Goal: Task Accomplishment & Management: Understand process/instructions

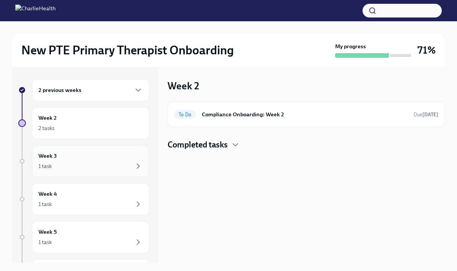
click at [76, 158] on div "Week 3 1 task" at bounding box center [90, 161] width 104 height 19
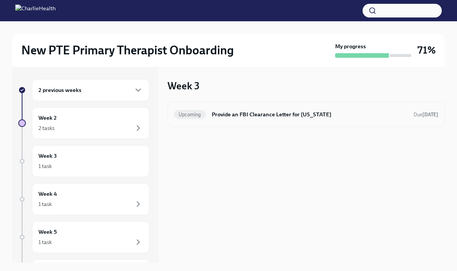
click at [204, 118] on div "Upcoming Provide an FBI Clearance Letter for [US_STATE] Due [DATE]" at bounding box center [306, 115] width 264 height 12
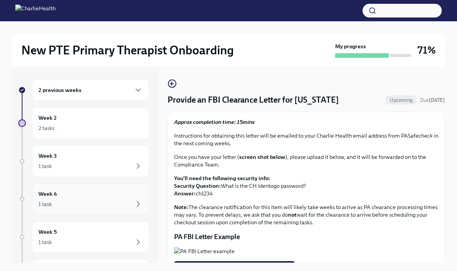
click at [59, 187] on div "Week 4 1 task" at bounding box center [90, 200] width 117 height 32
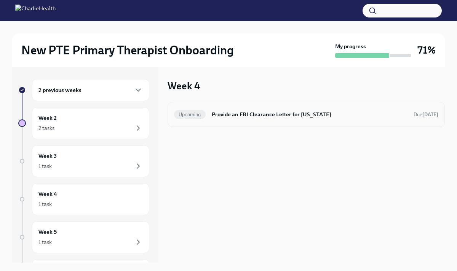
click at [233, 115] on h6 "Provide an FBI Clearance Letter for [US_STATE]" at bounding box center [310, 114] width 196 height 8
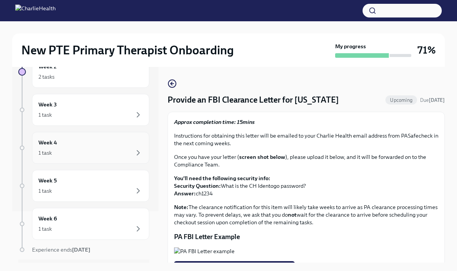
scroll to position [73, 0]
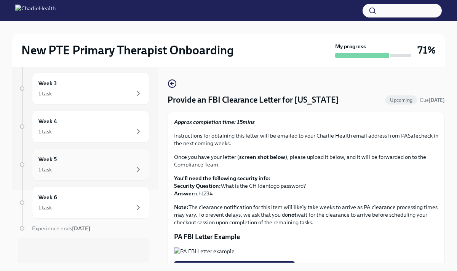
click at [83, 159] on div "Week 5 1 task" at bounding box center [90, 164] width 104 height 19
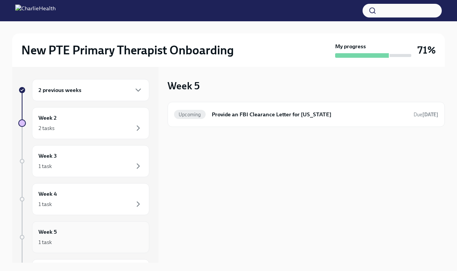
click at [82, 228] on div "Week 5 1 task" at bounding box center [90, 237] width 104 height 19
click at [77, 135] on div "Week 2 2 tasks" at bounding box center [90, 123] width 117 height 32
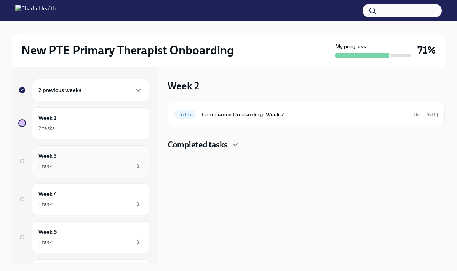
click at [74, 153] on div "Week 3 1 task" at bounding box center [90, 161] width 104 height 19
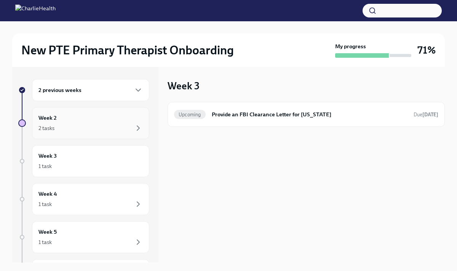
click at [66, 128] on div "2 tasks" at bounding box center [90, 128] width 104 height 9
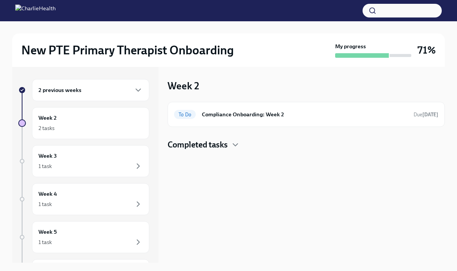
click at [204, 144] on h4 "Completed tasks" at bounding box center [198, 144] width 60 height 11
click at [119, 156] on div "Week 3 1 task" at bounding box center [90, 161] width 104 height 19
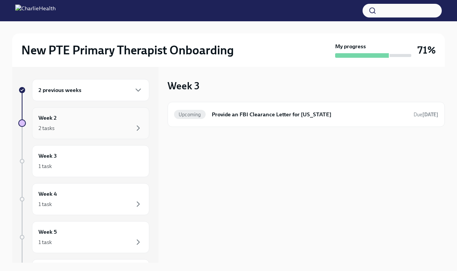
click at [103, 127] on div "2 tasks" at bounding box center [90, 128] width 104 height 9
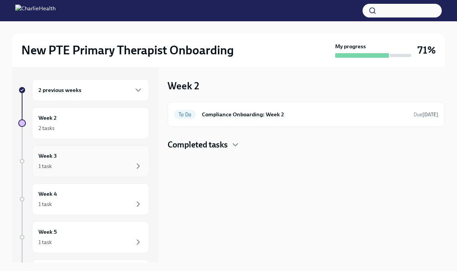
click at [91, 170] on div "1 task" at bounding box center [90, 166] width 104 height 9
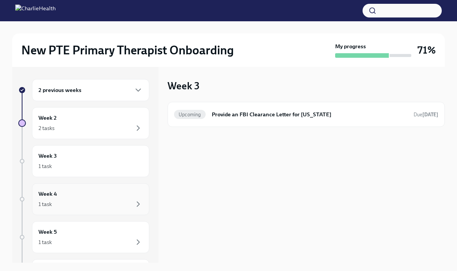
click at [87, 208] on div "1 task" at bounding box center [90, 204] width 104 height 9
click at [86, 232] on div "Week 5 1 task" at bounding box center [90, 237] width 104 height 19
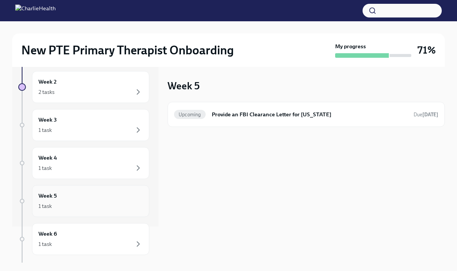
scroll to position [73, 0]
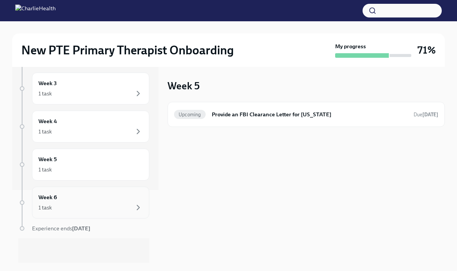
click at [78, 205] on div "1 task" at bounding box center [90, 207] width 104 height 9
